Goal: Task Accomplishment & Management: Use online tool/utility

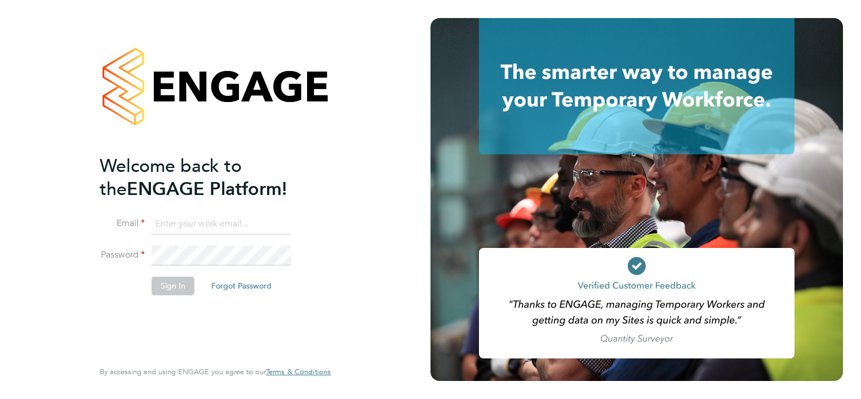
type input "[PERSON_NAME][EMAIL_ADDRESS][PERSON_NAME][DOMAIN_NAME]"
click at [184, 281] on button "Sign In" at bounding box center [173, 286] width 43 height 18
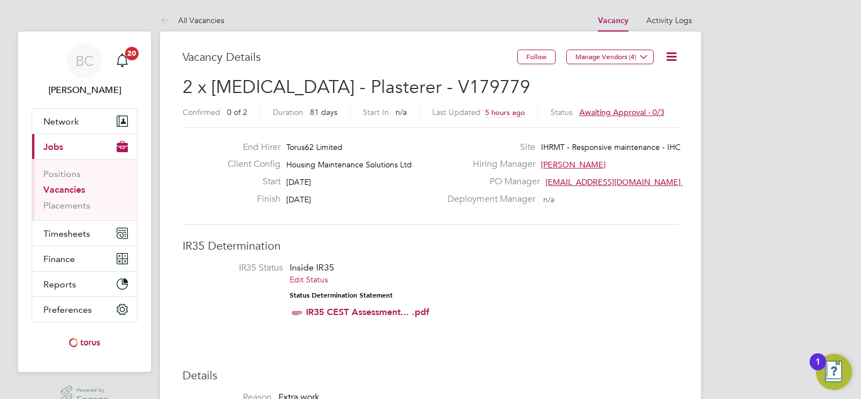
click at [674, 56] on icon at bounding box center [671, 57] width 14 height 14
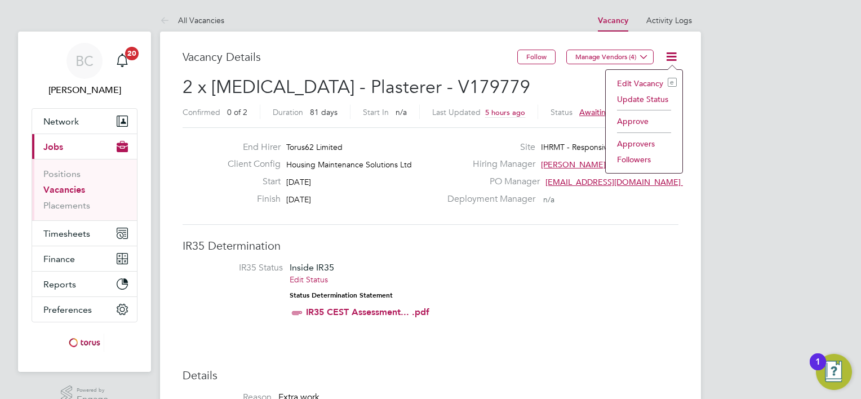
click at [634, 121] on li "Approve" at bounding box center [643, 121] width 65 height 16
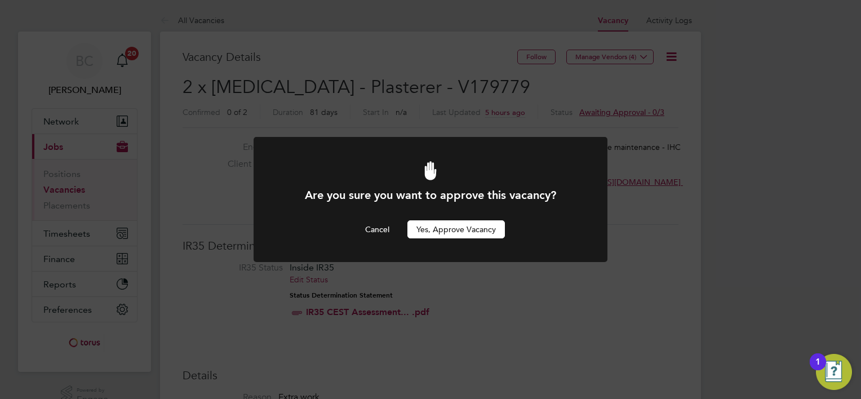
click at [473, 230] on button "Yes, Approve Vacancy" at bounding box center [455, 229] width 97 height 18
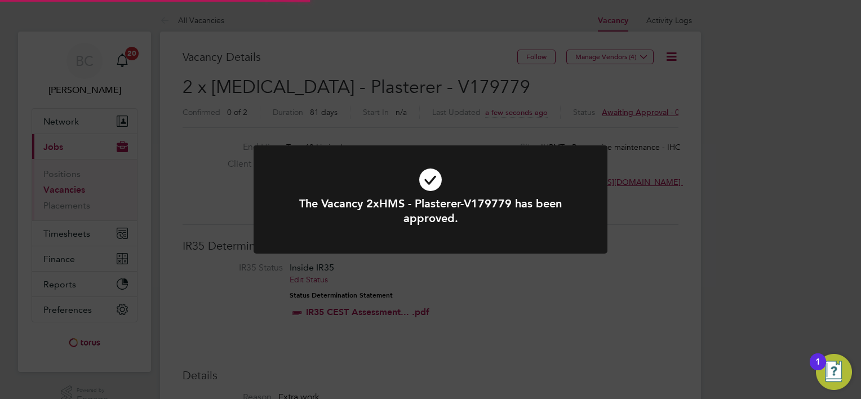
scroll to position [33, 79]
